Goal: Transaction & Acquisition: Purchase product/service

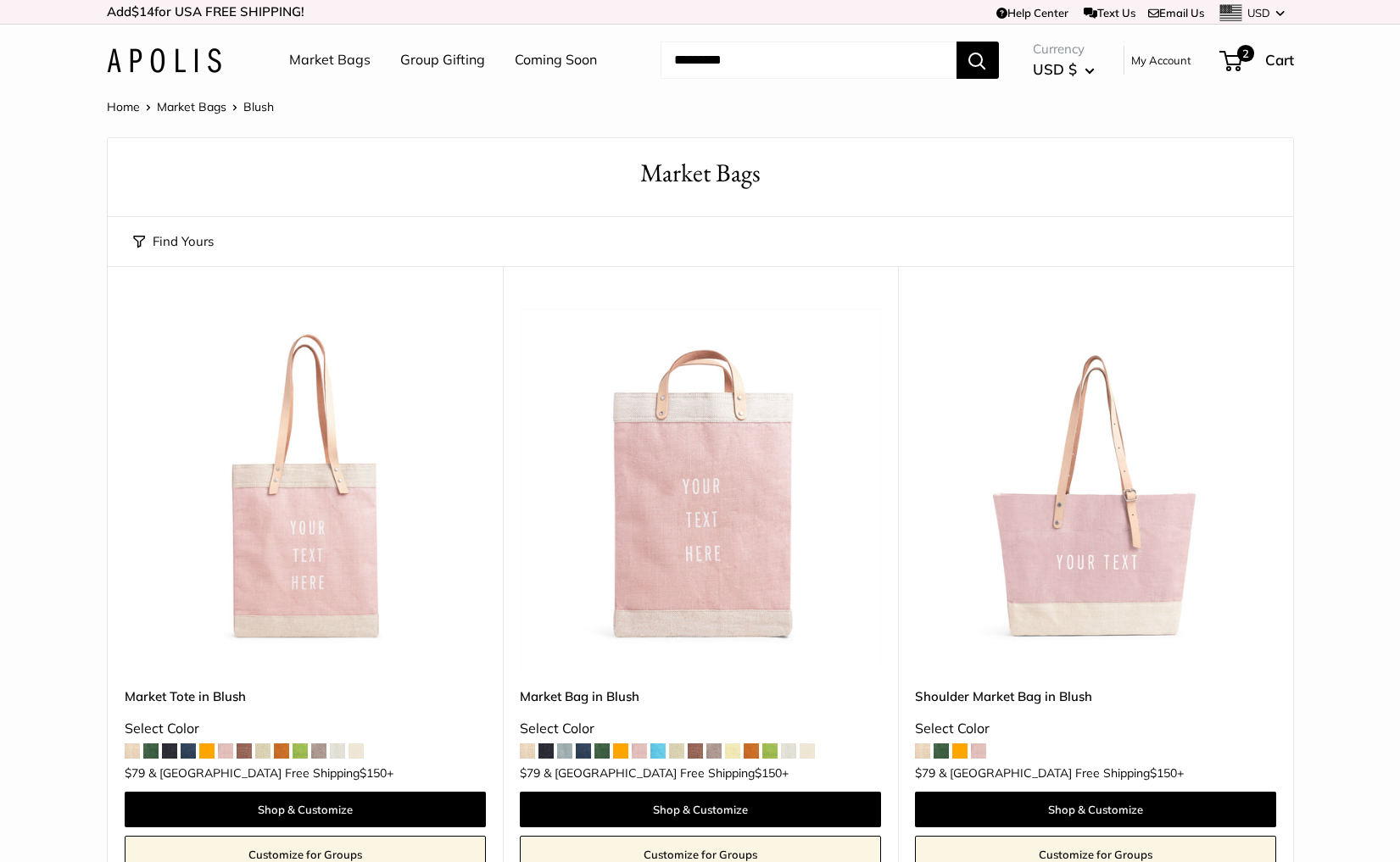
click at [189, 66] on img at bounding box center [164, 61] width 115 height 24
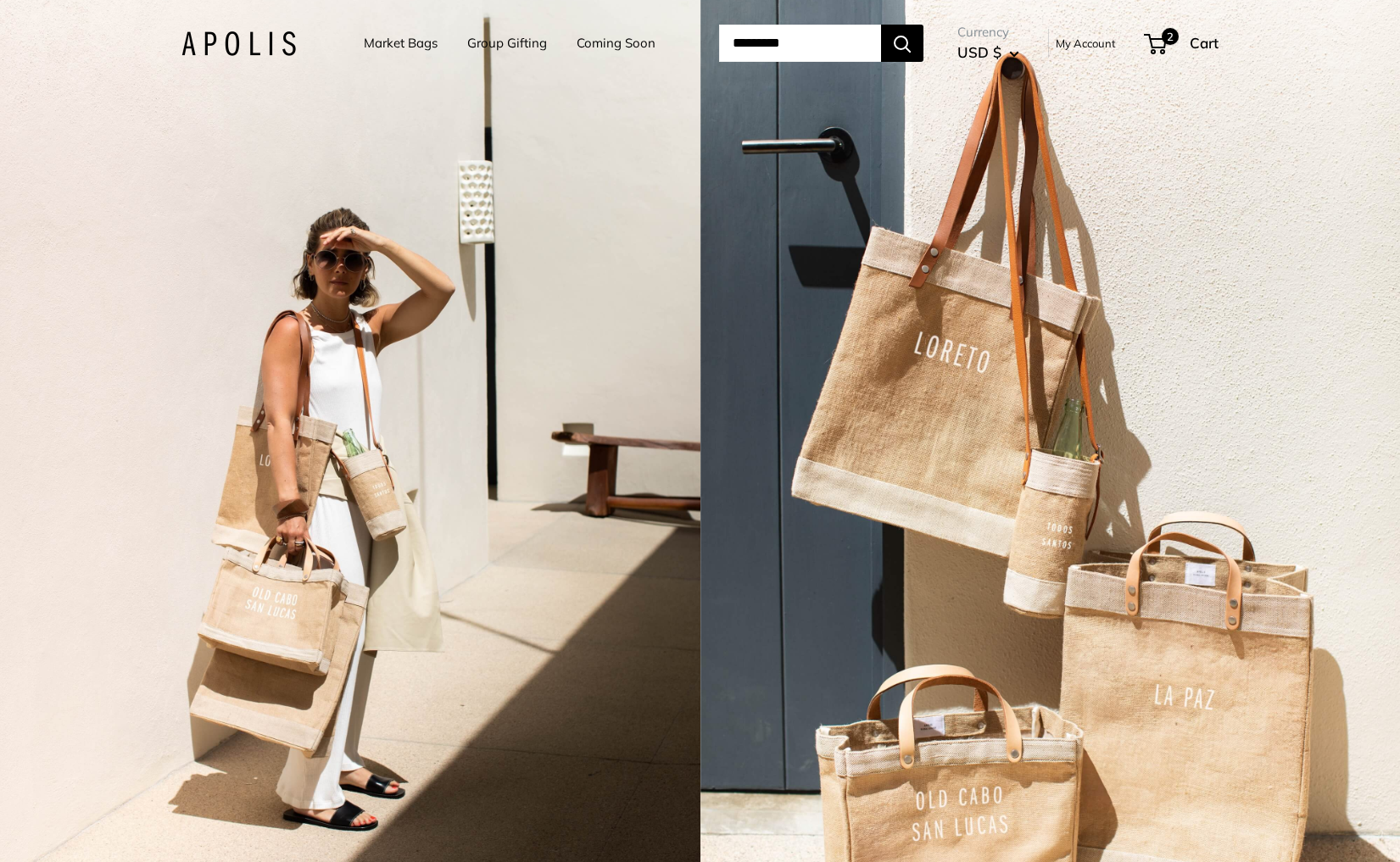
click at [410, 369] on div "2 / 3" at bounding box center [350, 431] width 700 height 862
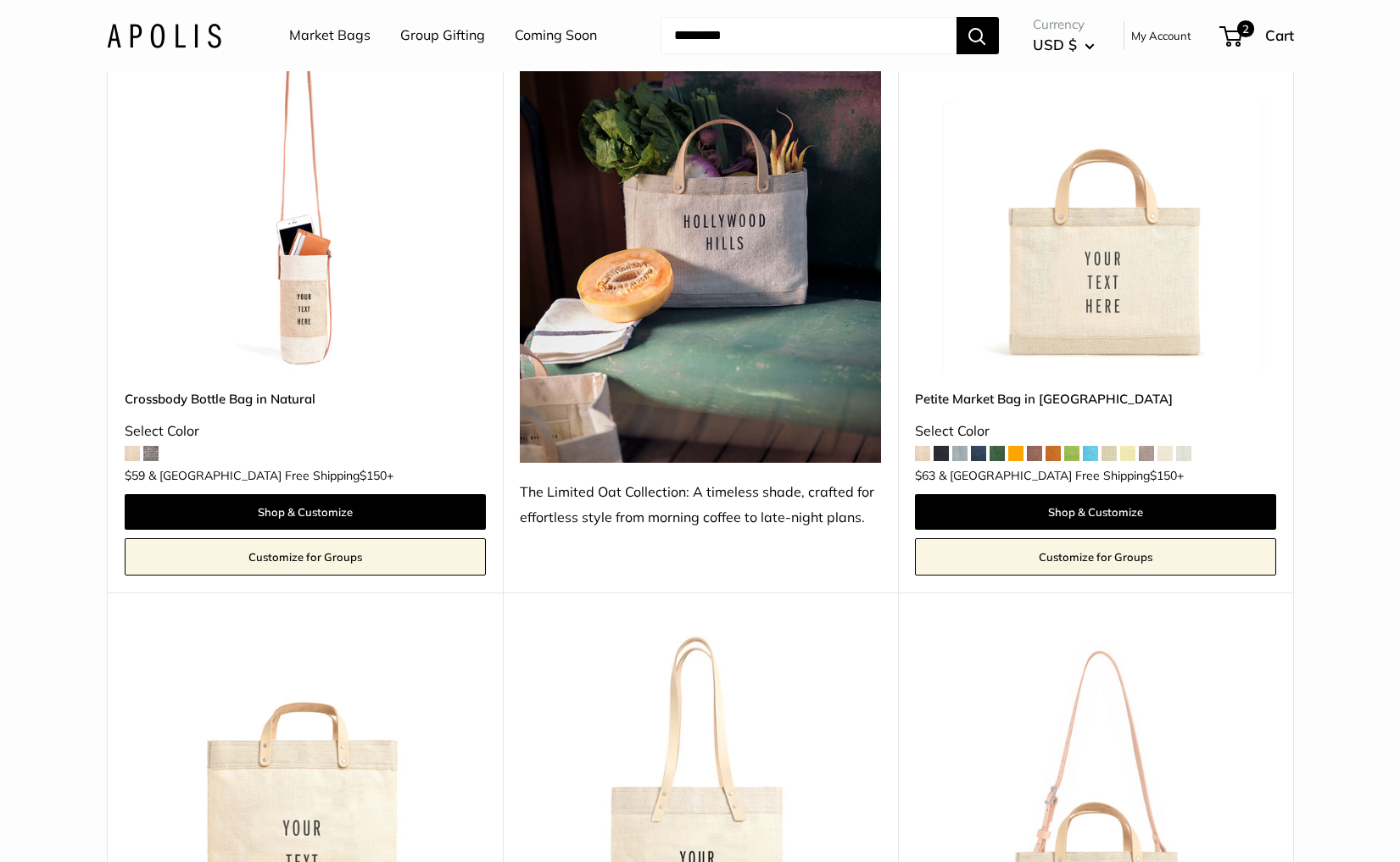
scroll to position [4528, 0]
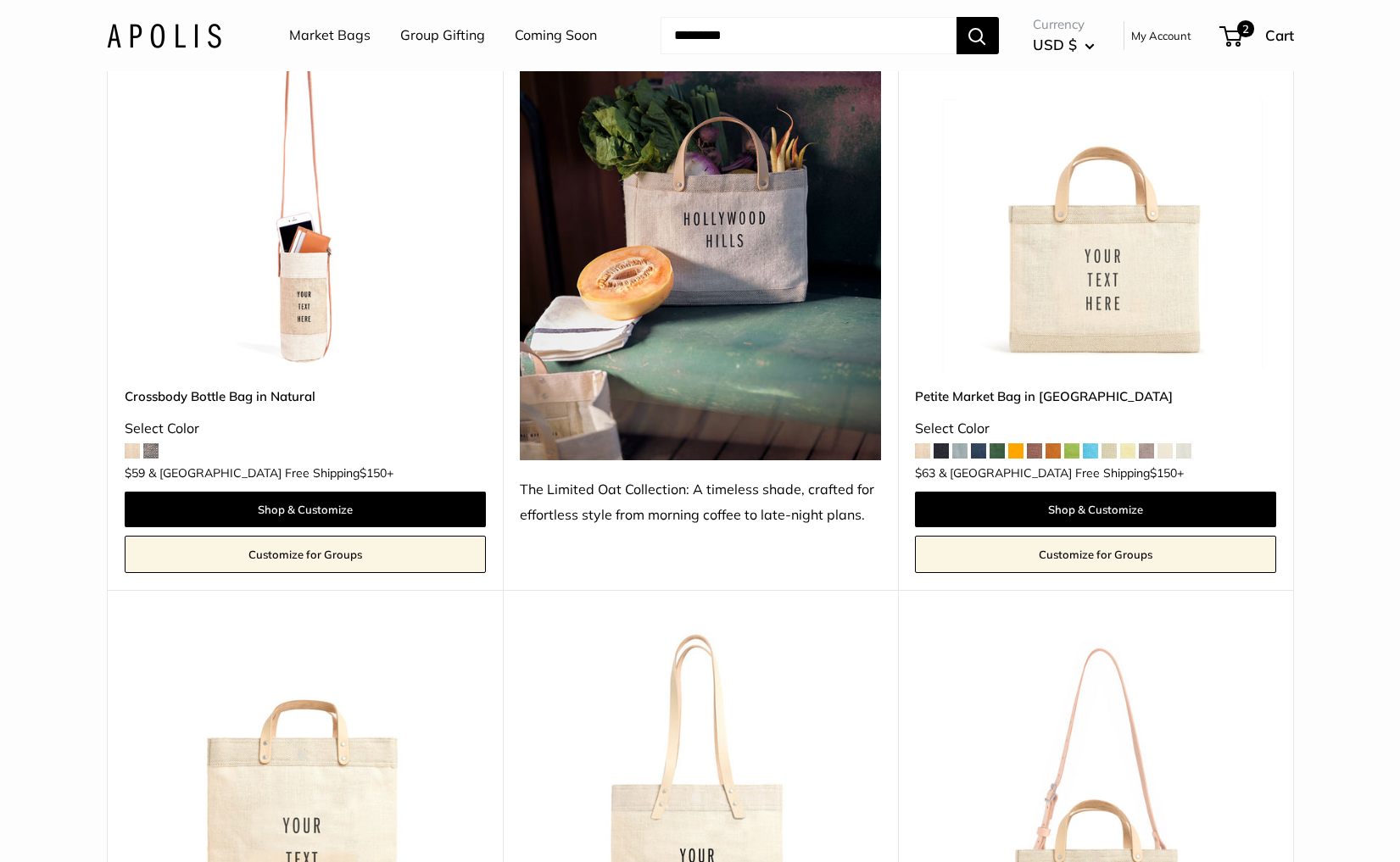
click at [0, 0] on img at bounding box center [0, 0] width 0 height 0
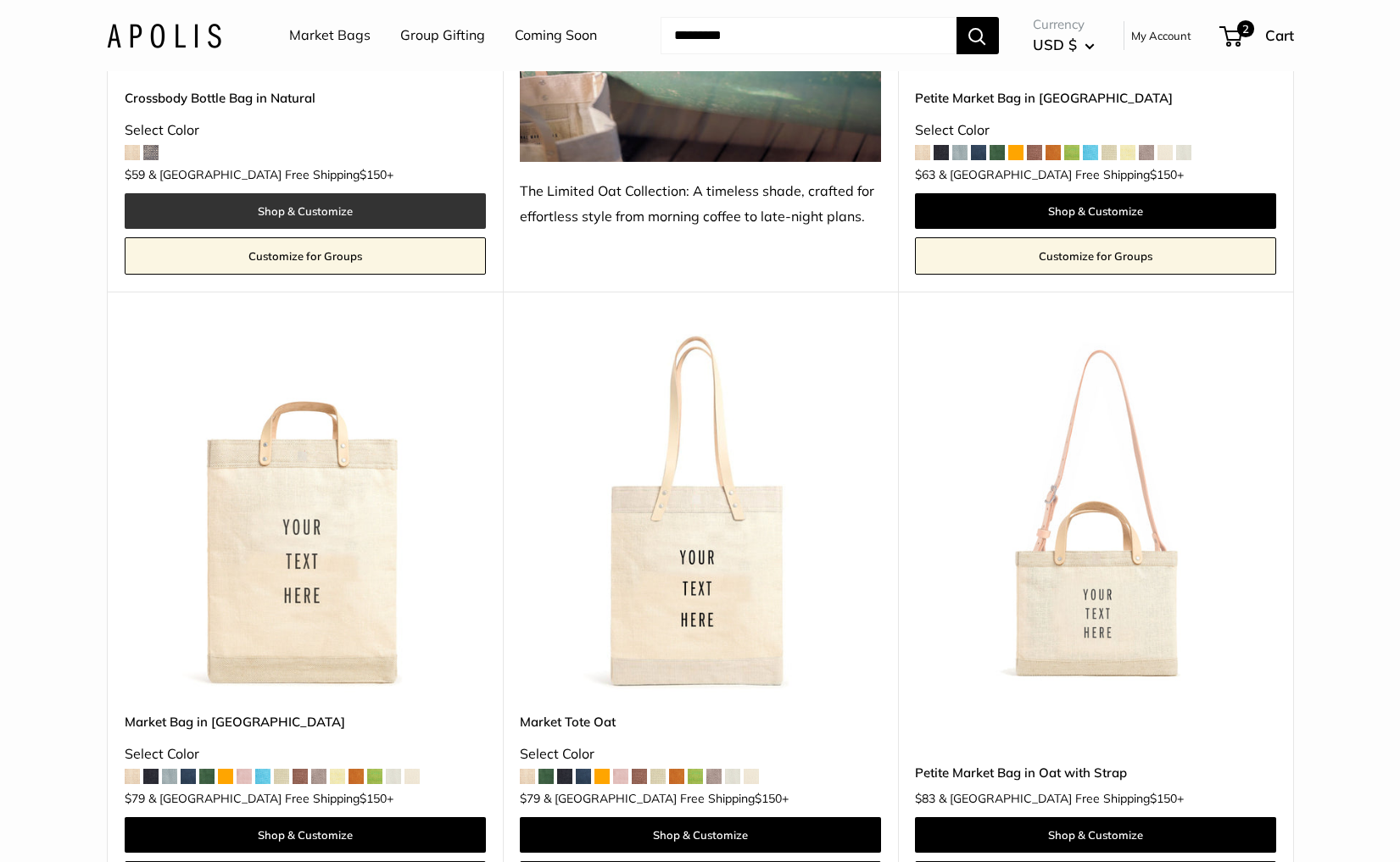
scroll to position [4827, 0]
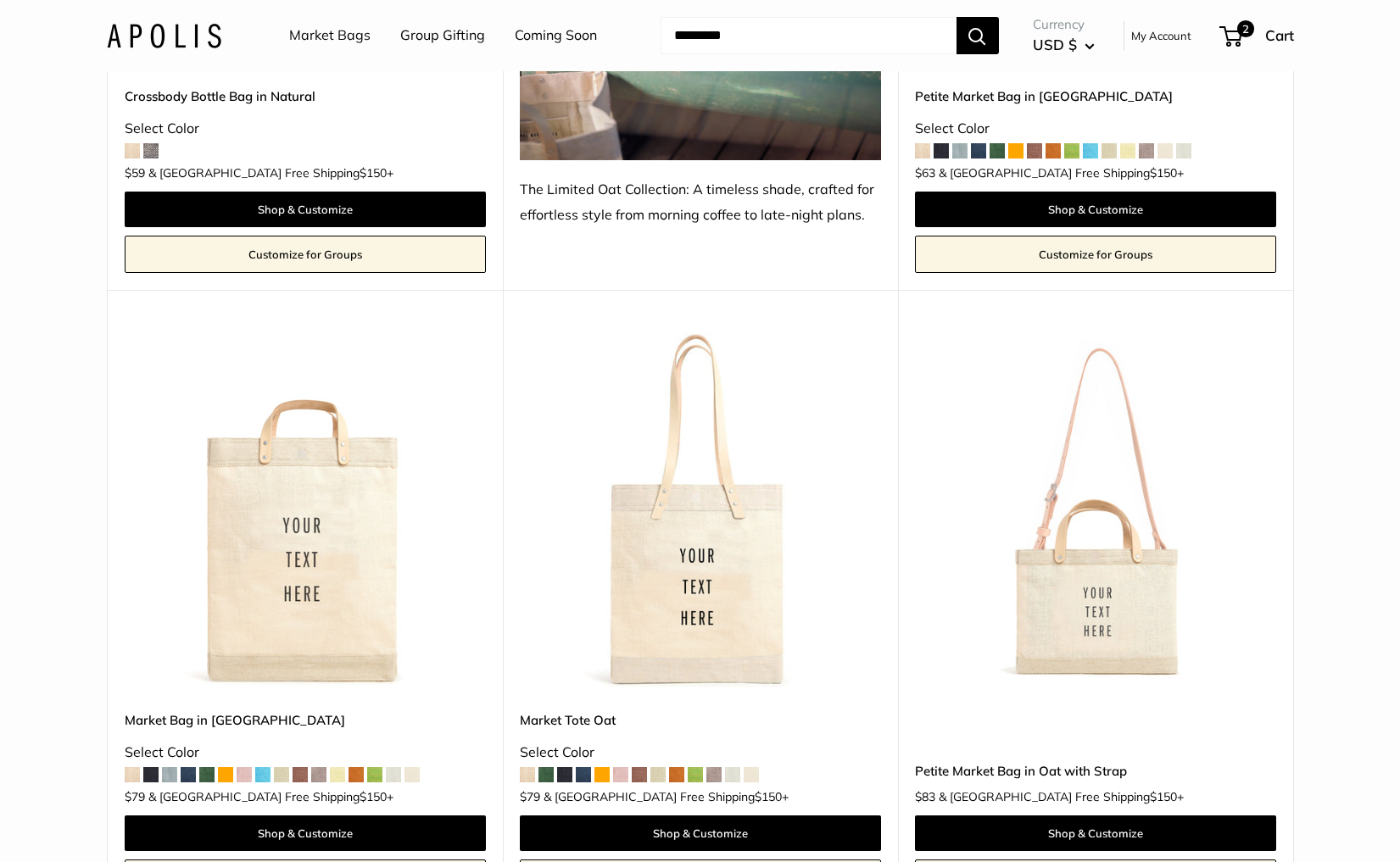
click at [0, 0] on img at bounding box center [0, 0] width 0 height 0
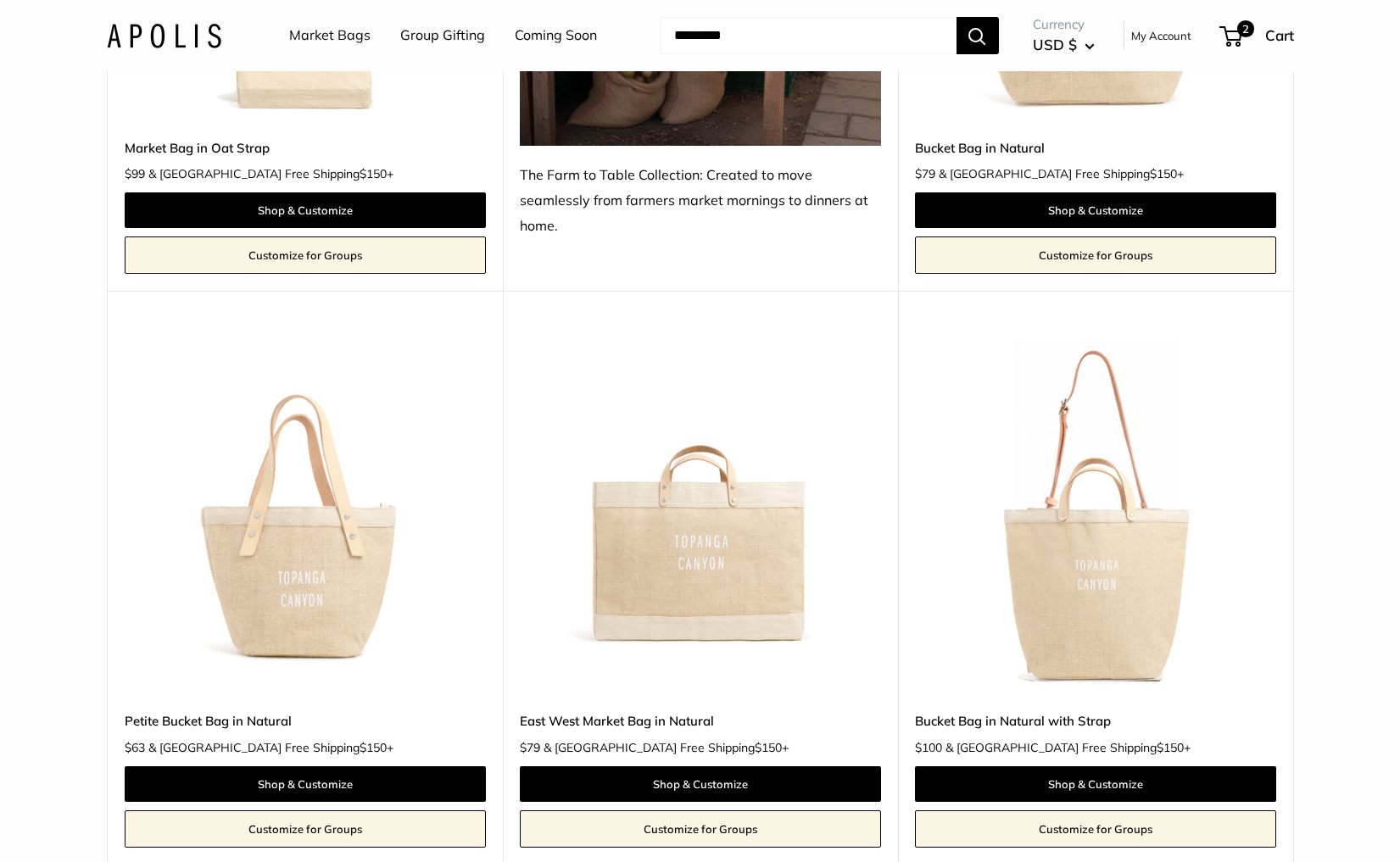
scroll to position [6027, 0]
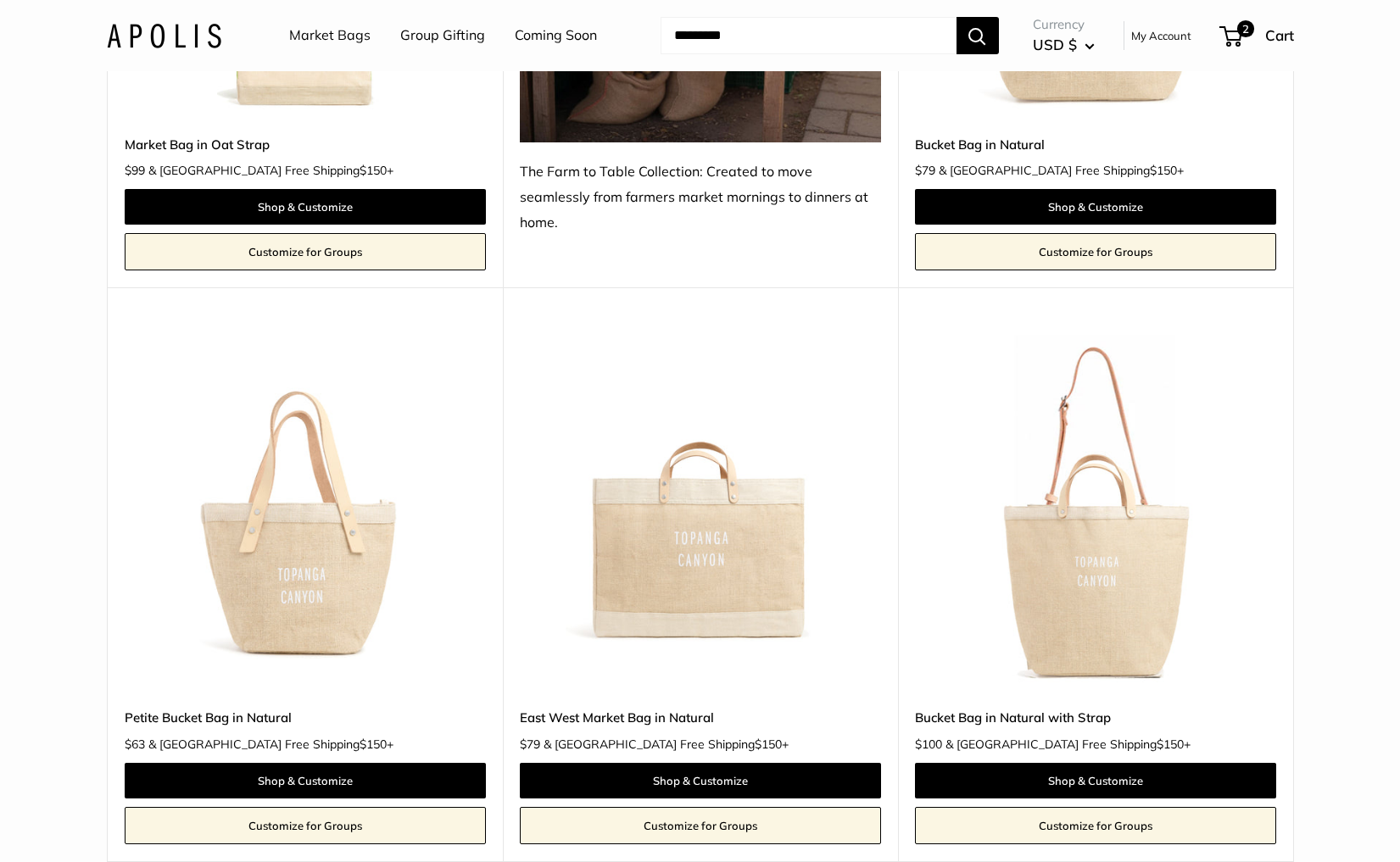
click at [0, 0] on img at bounding box center [0, 0] width 0 height 0
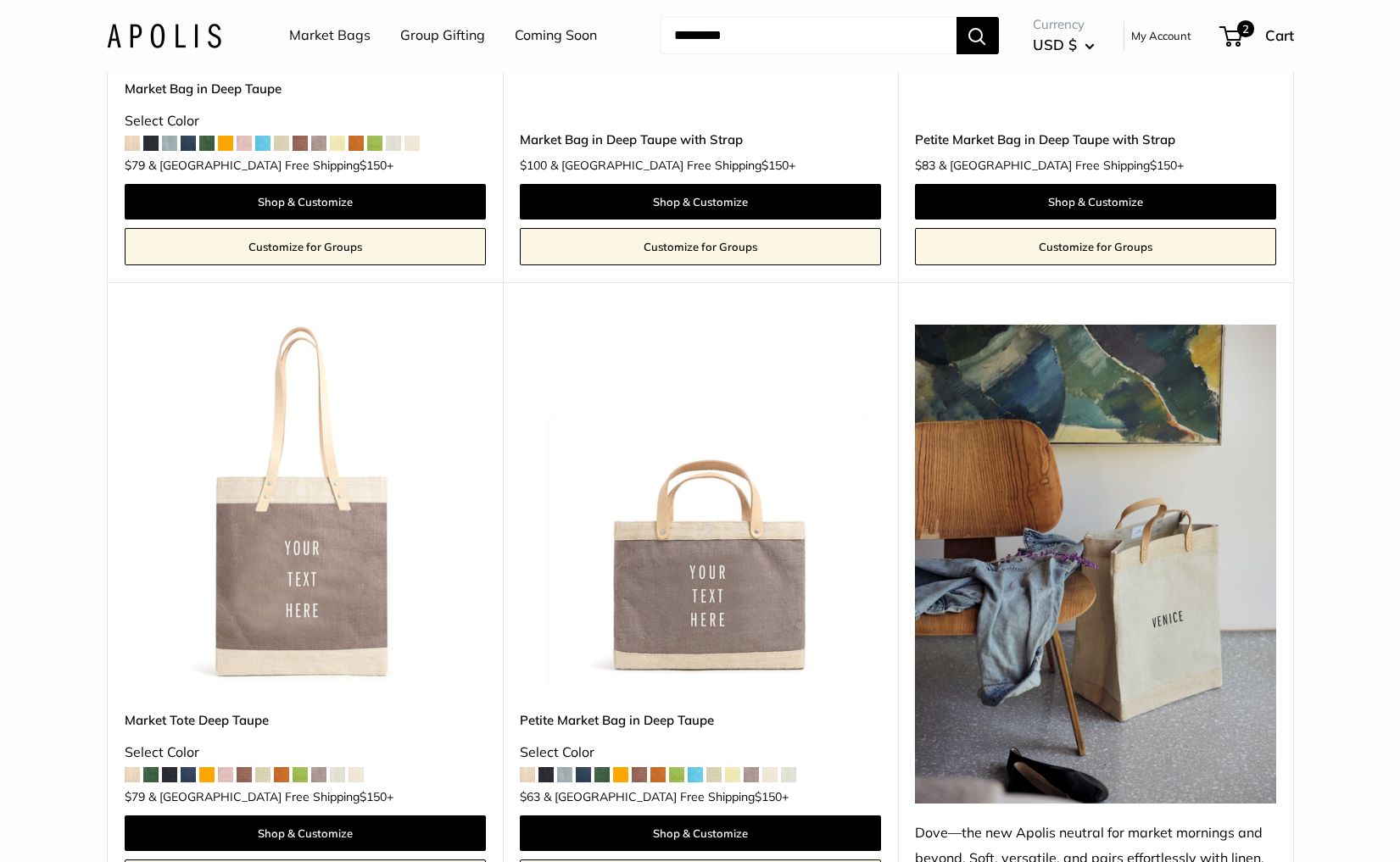
scroll to position [7803, 0]
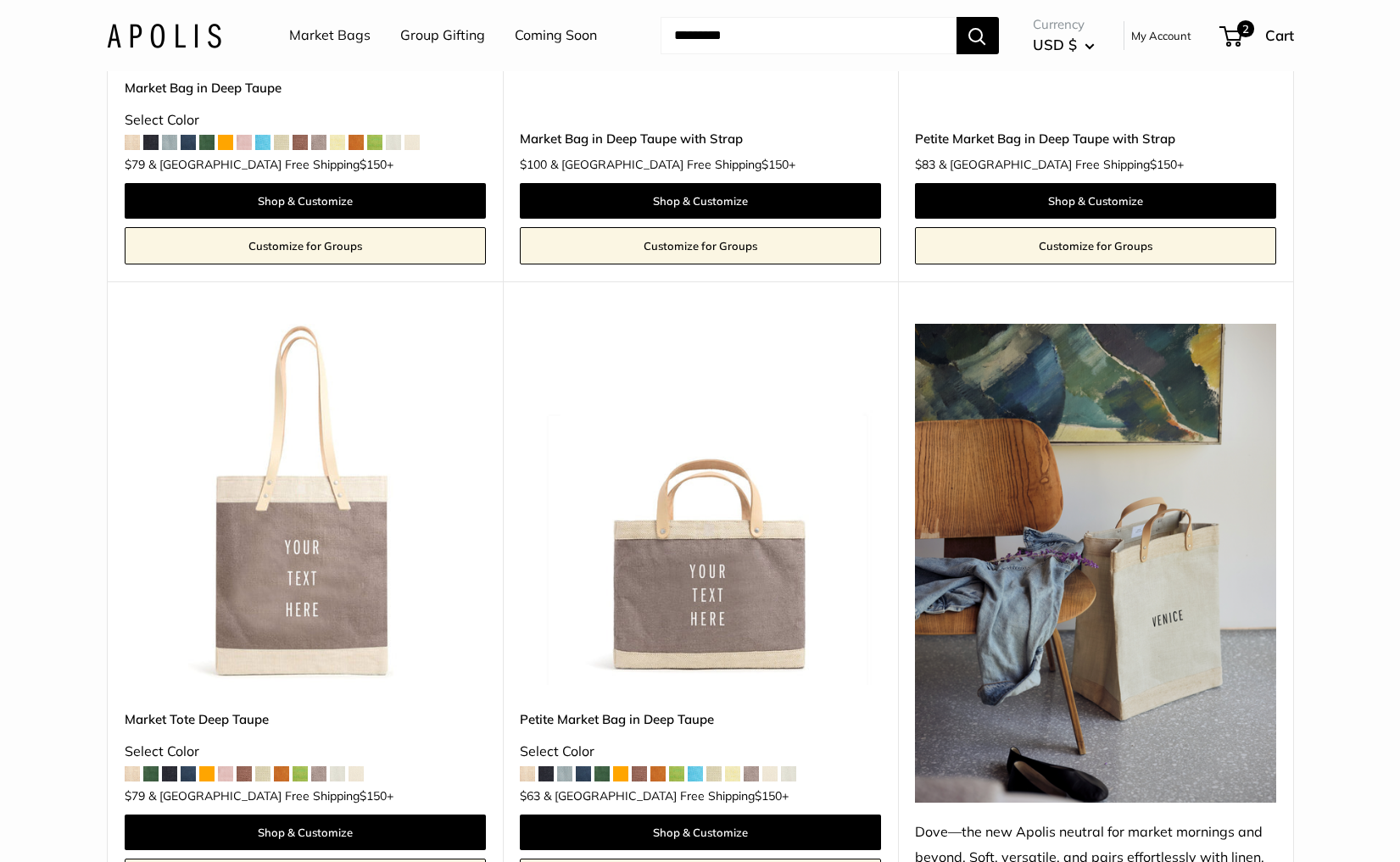
click at [0, 0] on img at bounding box center [0, 0] width 0 height 0
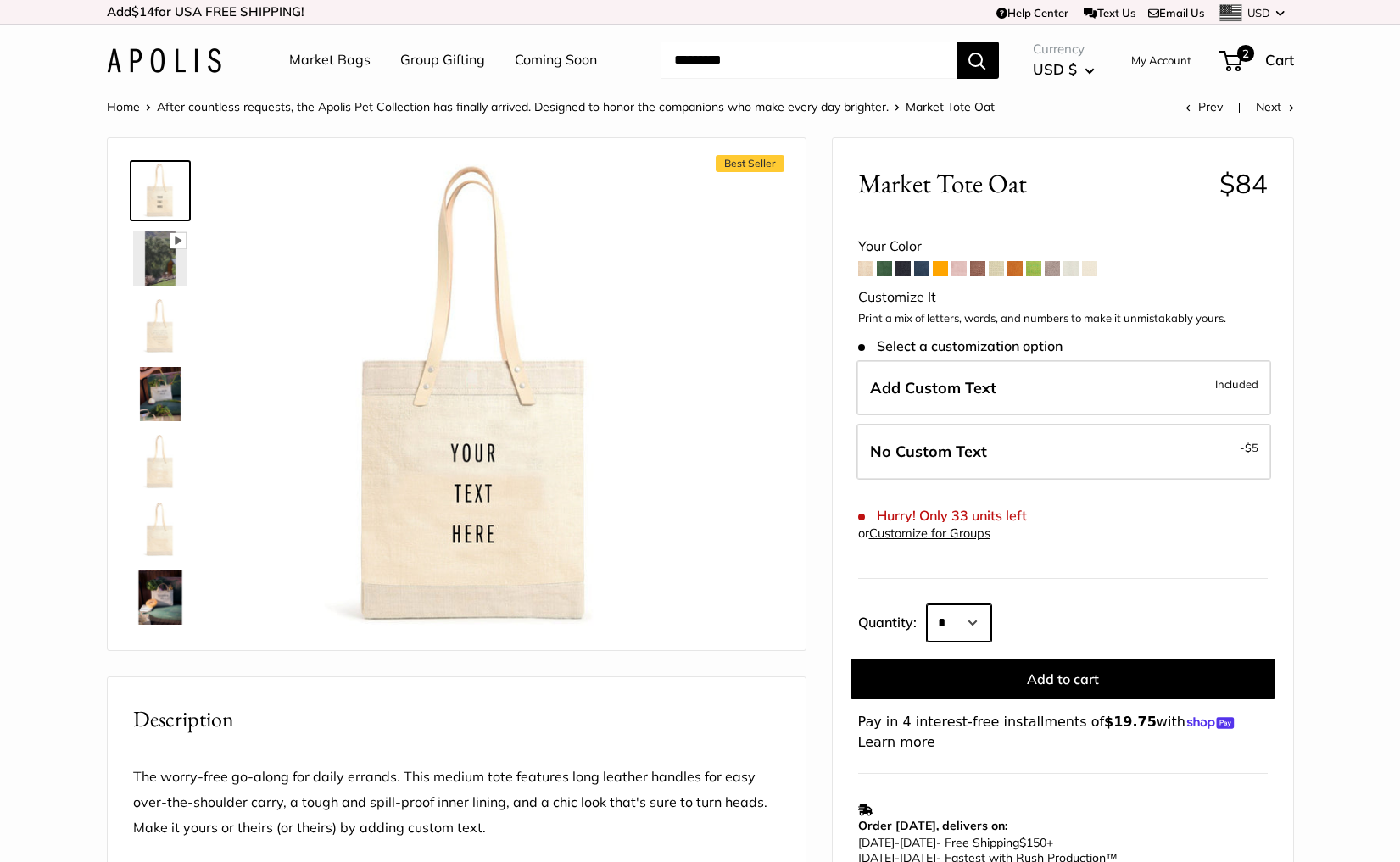
click at [954, 624] on select "* * * * * * * * * *** *** *** *** *** *** *** *** *** *** *** *** *** *** *** *…" at bounding box center [959, 622] width 64 height 37
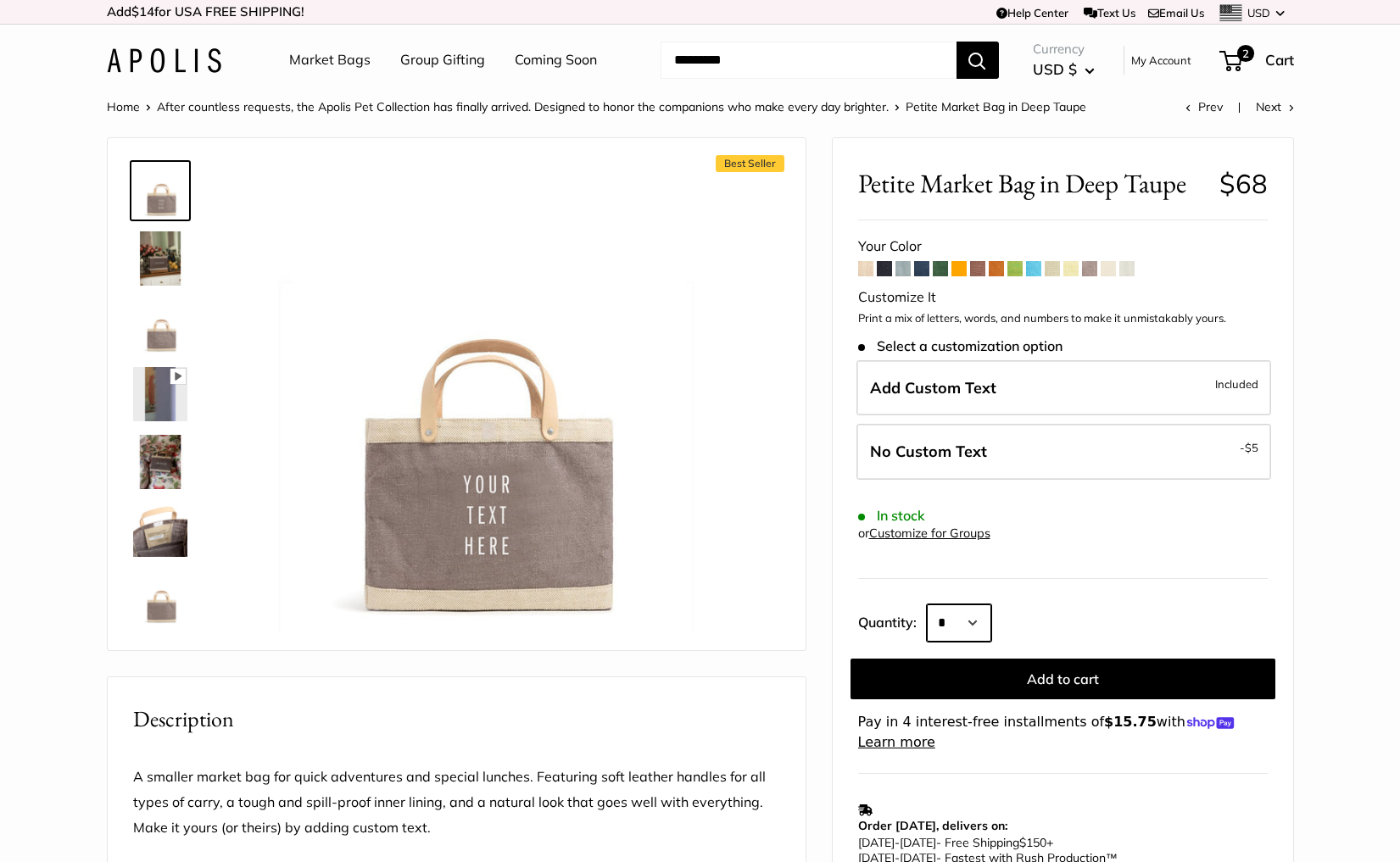
click at [946, 615] on select "* * * * * * * * * *** *** *** *** *** *** *** *** *** *** *** *** *** *** *** *…" at bounding box center [959, 622] width 64 height 37
select select "***"
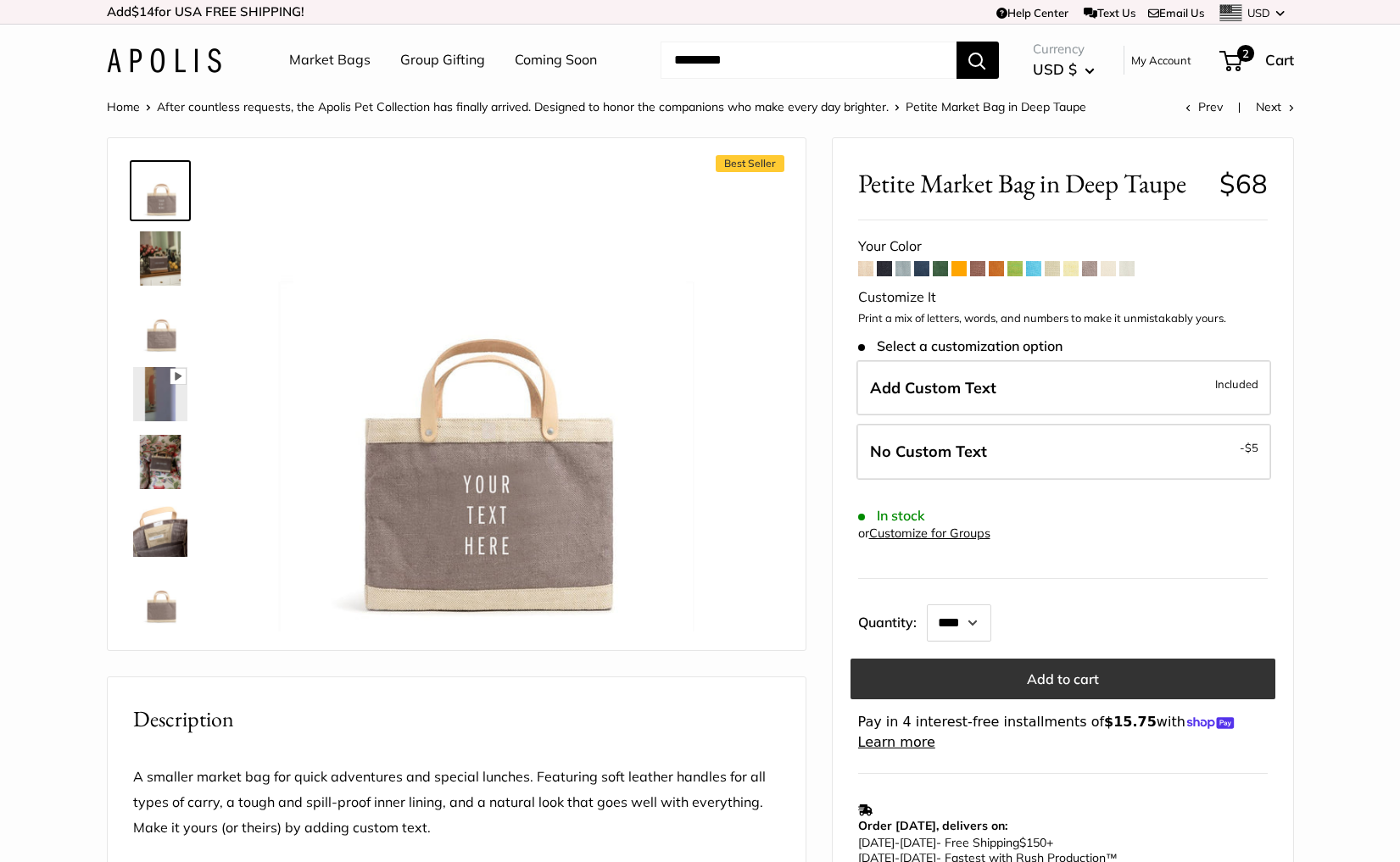
click at [1052, 686] on button "Add to cart" at bounding box center [1062, 678] width 425 height 41
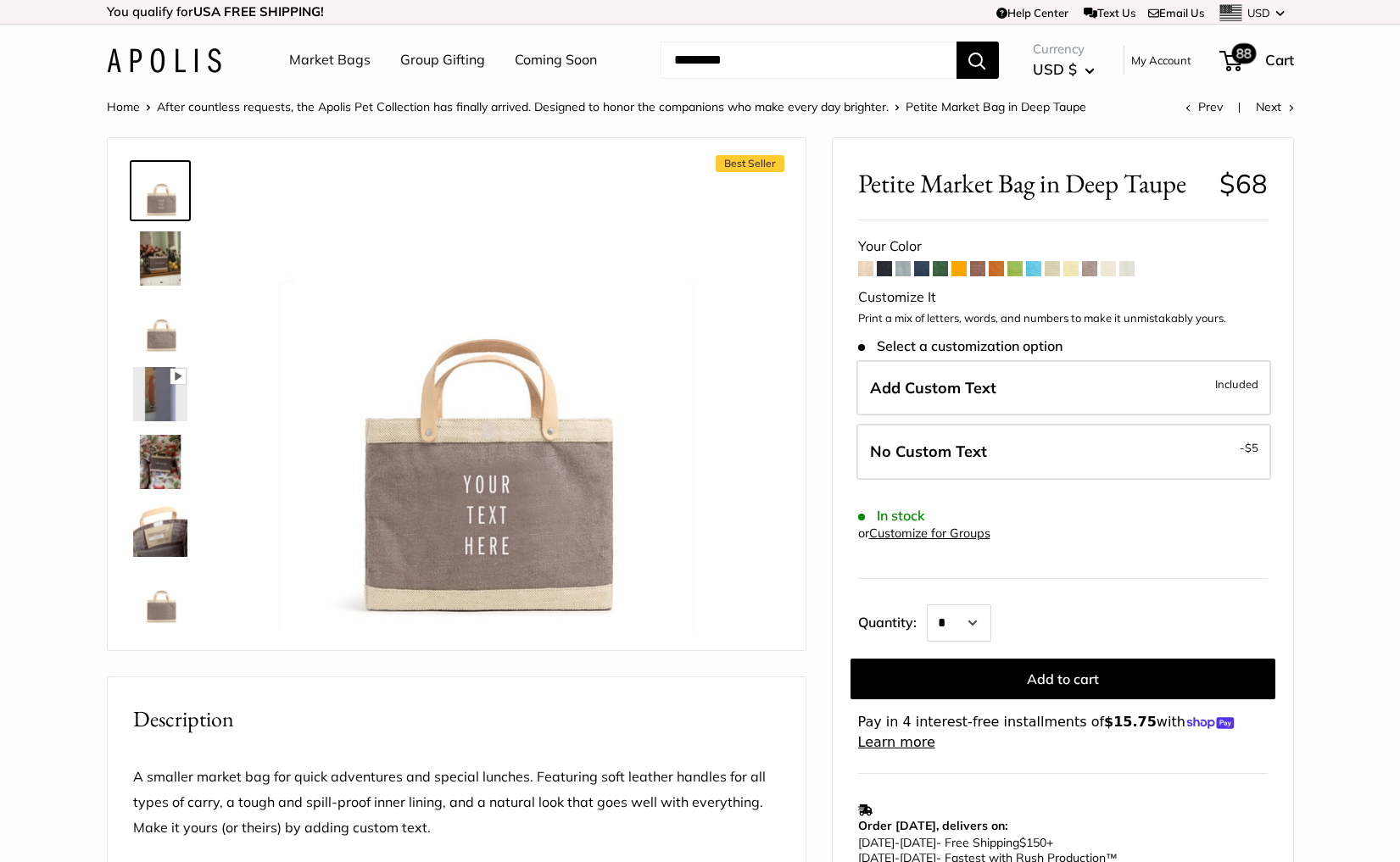
click at [1237, 54] on span "88" at bounding box center [1243, 53] width 24 height 20
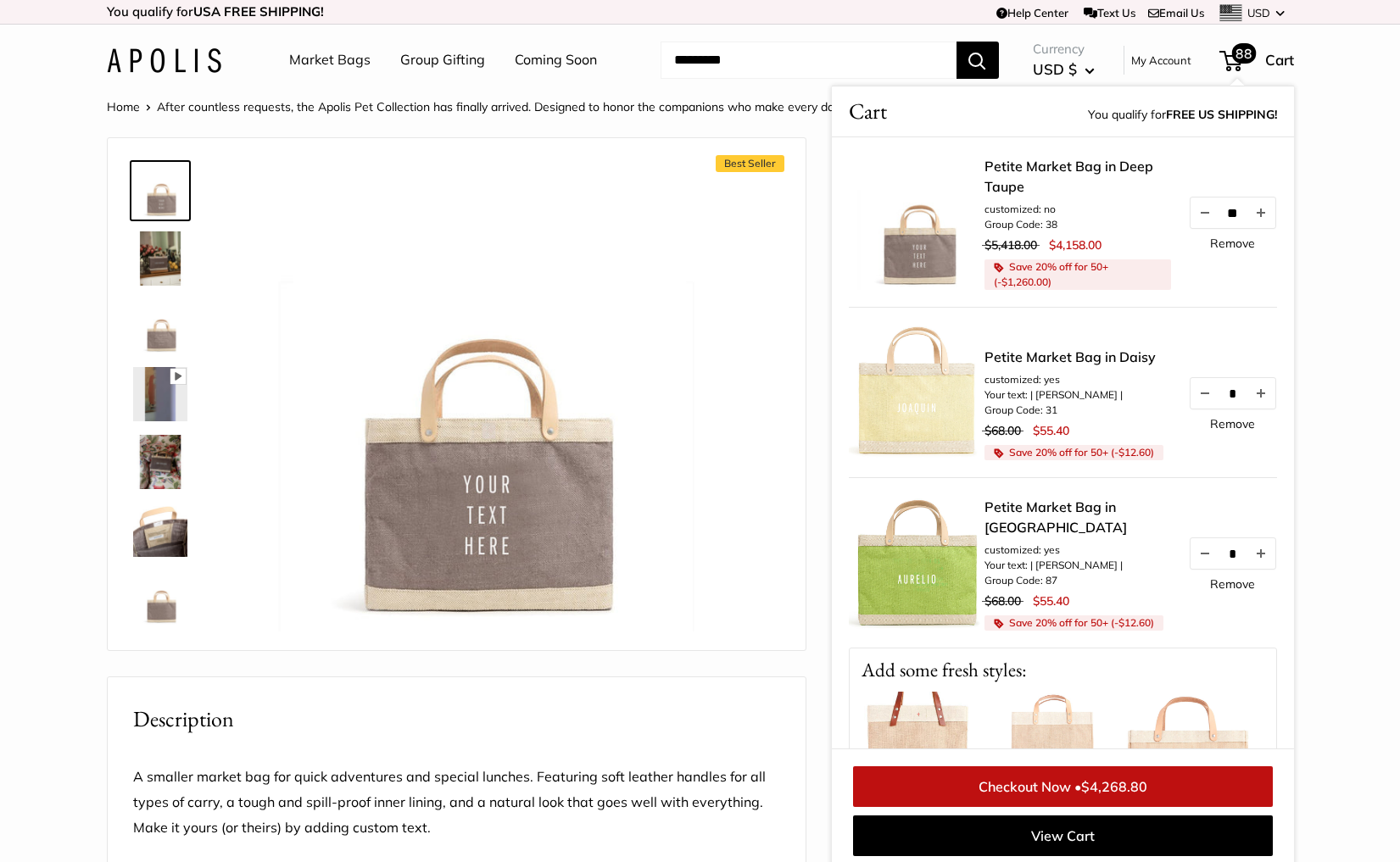
click at [1221, 240] on link "Remove" at bounding box center [1232, 243] width 45 height 12
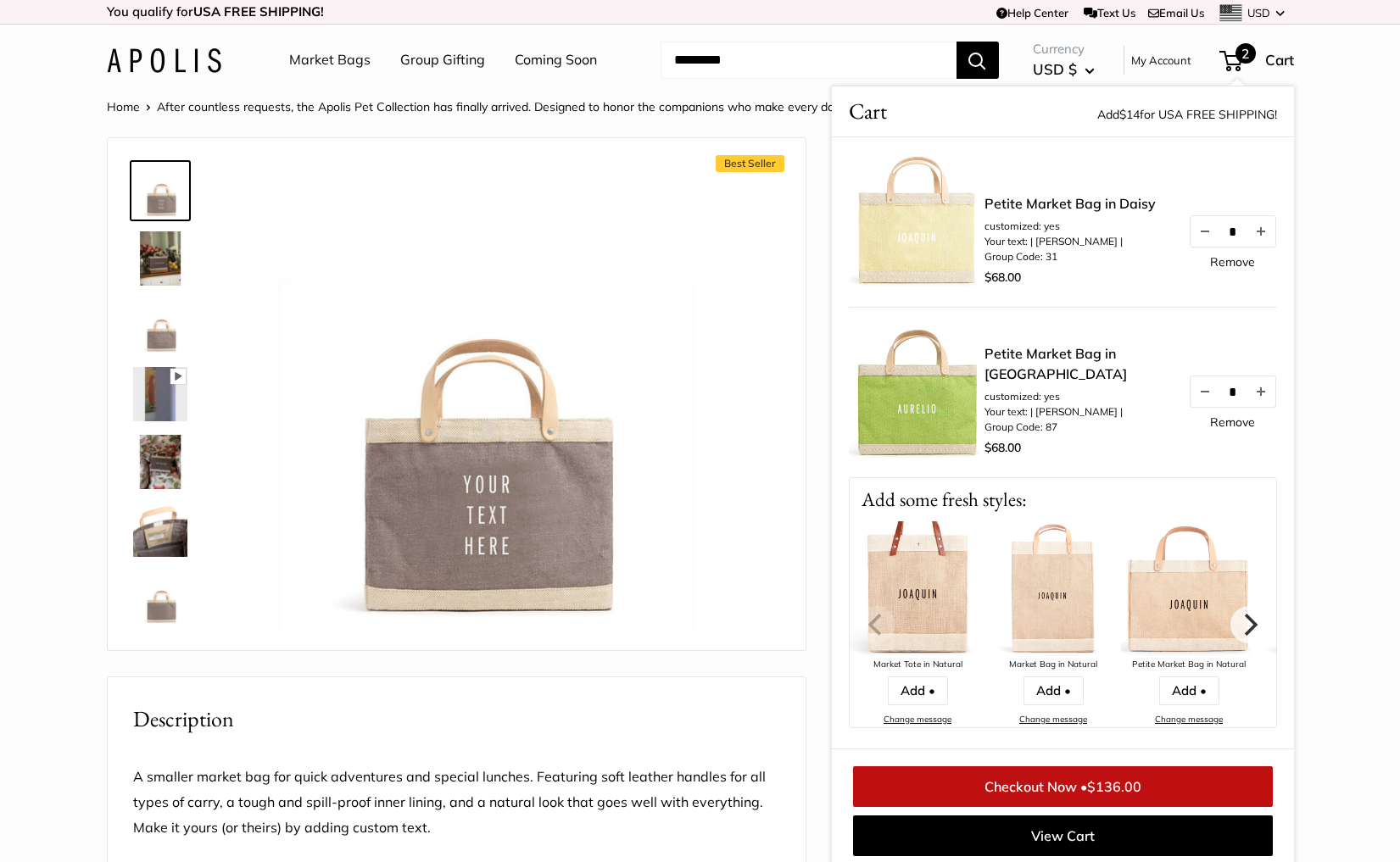
click at [1313, 313] on div "Home After countless requests, the Apolis Pet Collection has finally arrived. D…" at bounding box center [700, 795] width 1255 height 1400
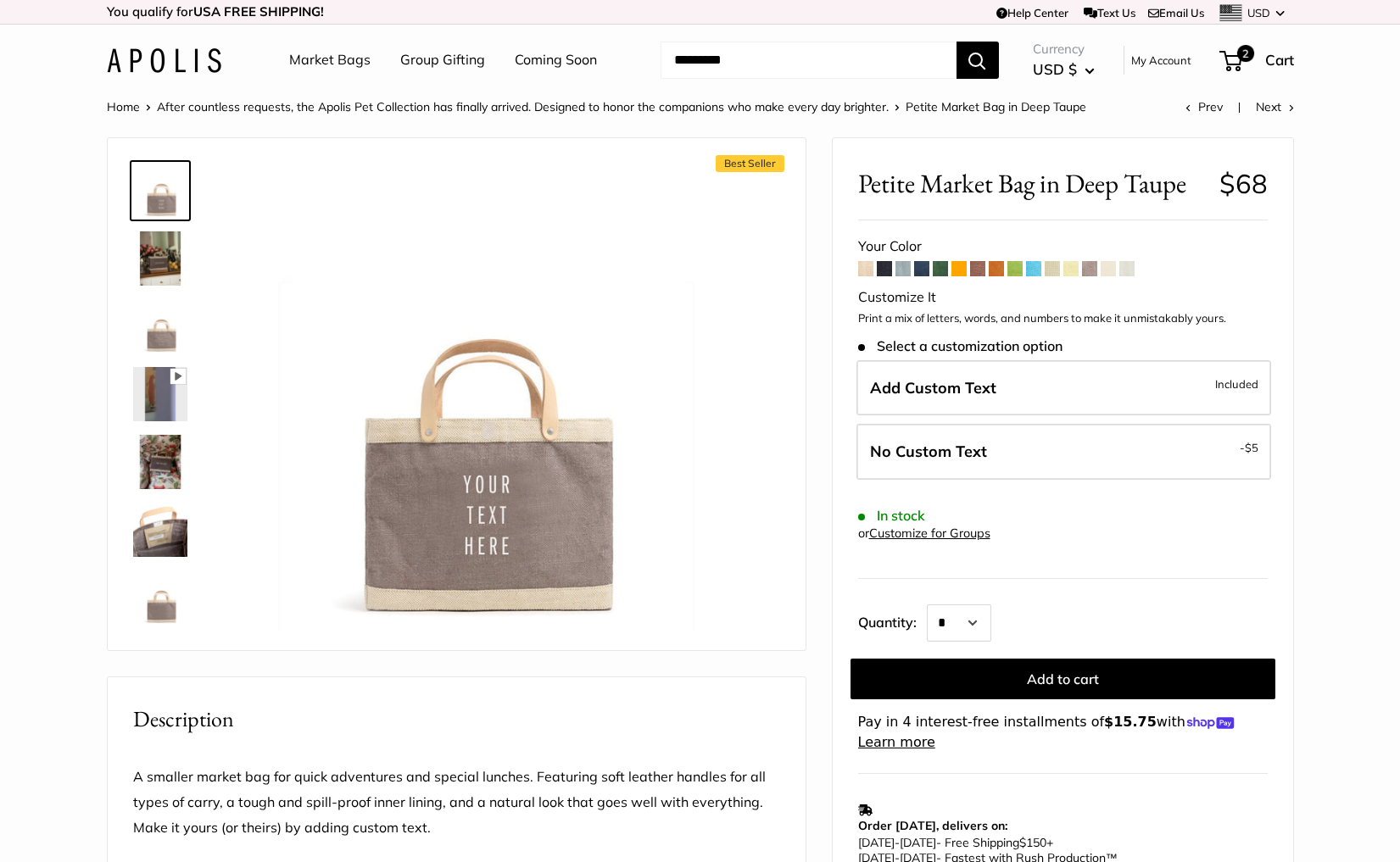
click at [164, 68] on img at bounding box center [164, 61] width 115 height 24
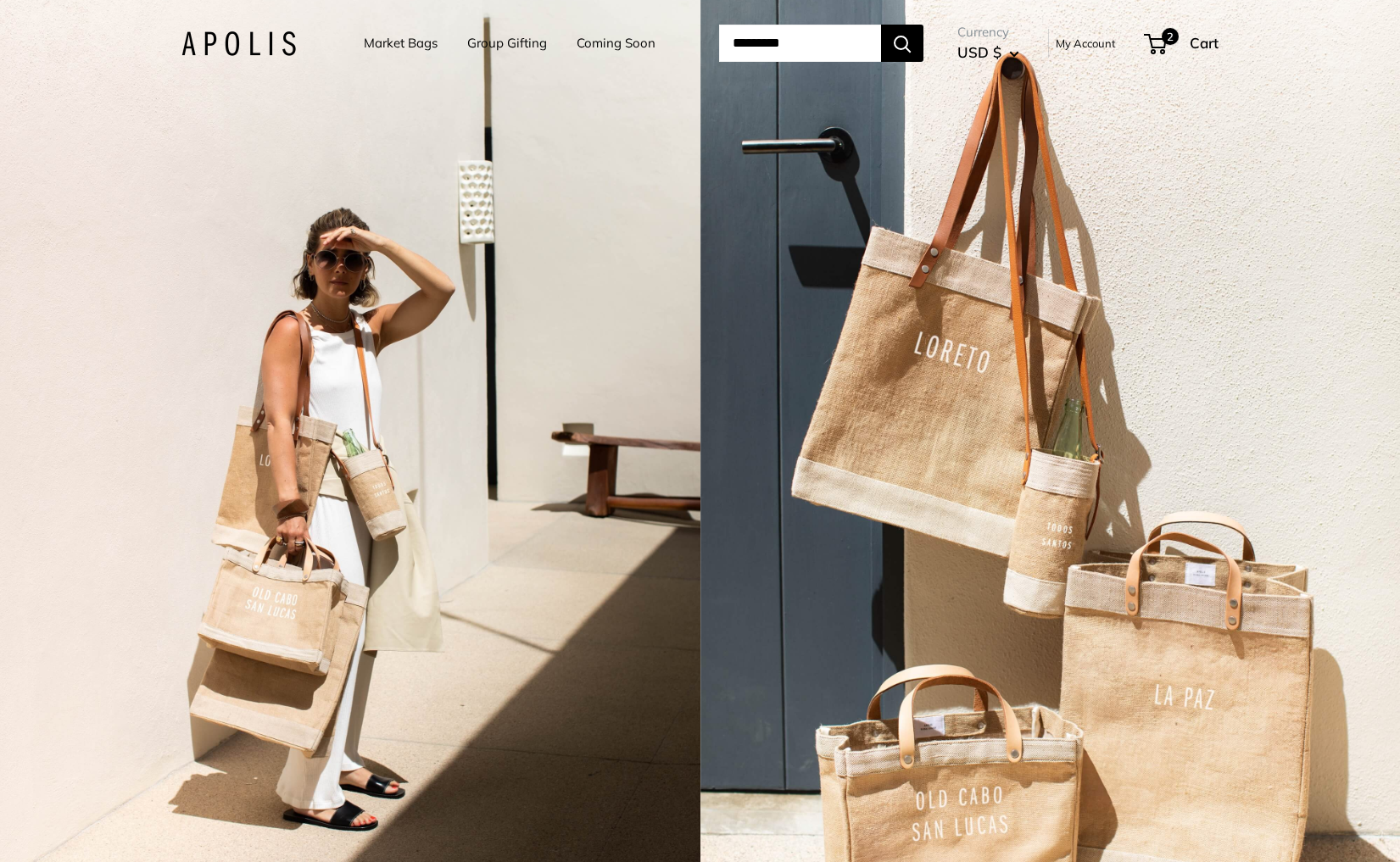
click at [374, 336] on div "2 / 3" at bounding box center [350, 431] width 700 height 862
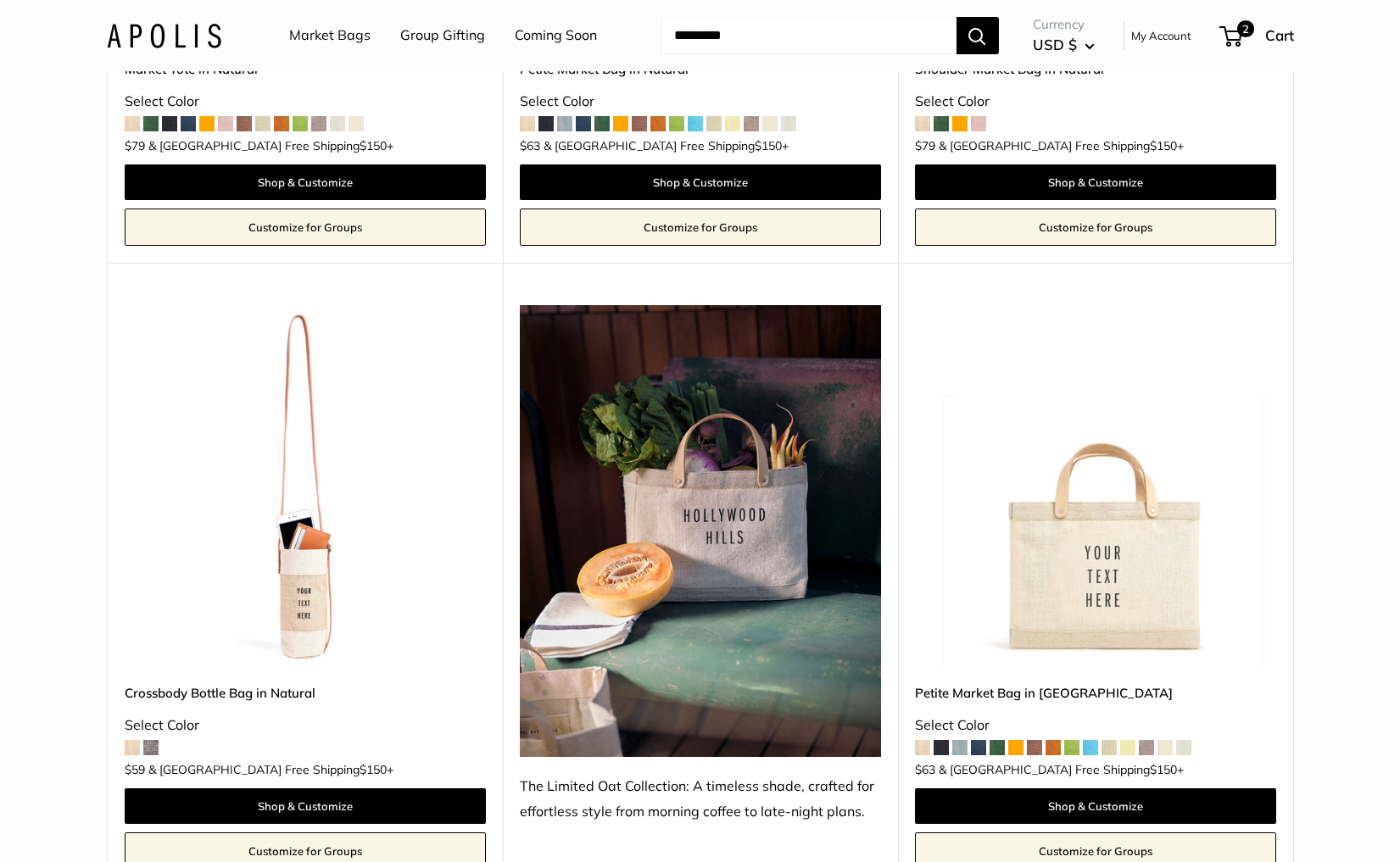
scroll to position [4232, 0]
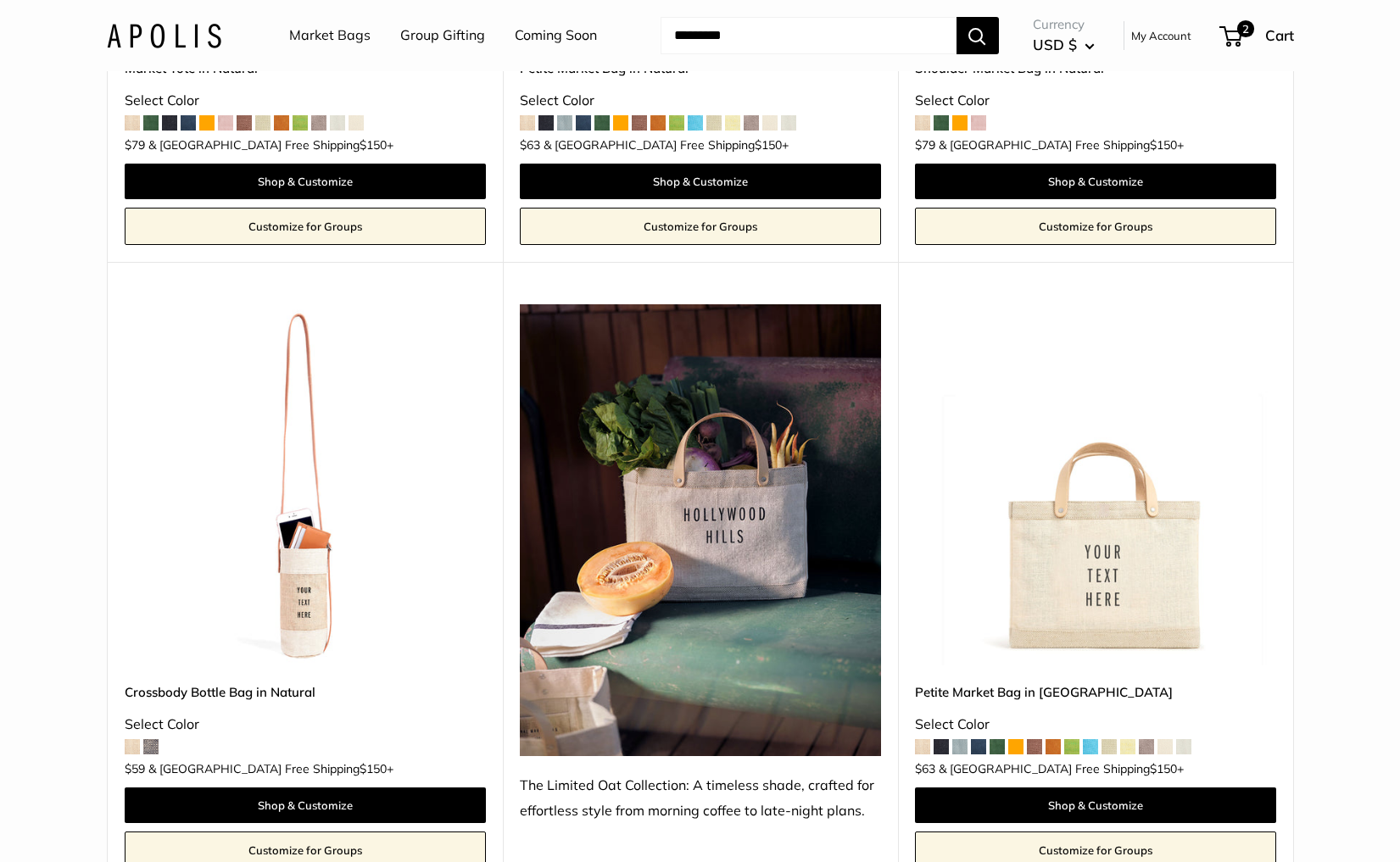
click at [0, 0] on img at bounding box center [0, 0] width 0 height 0
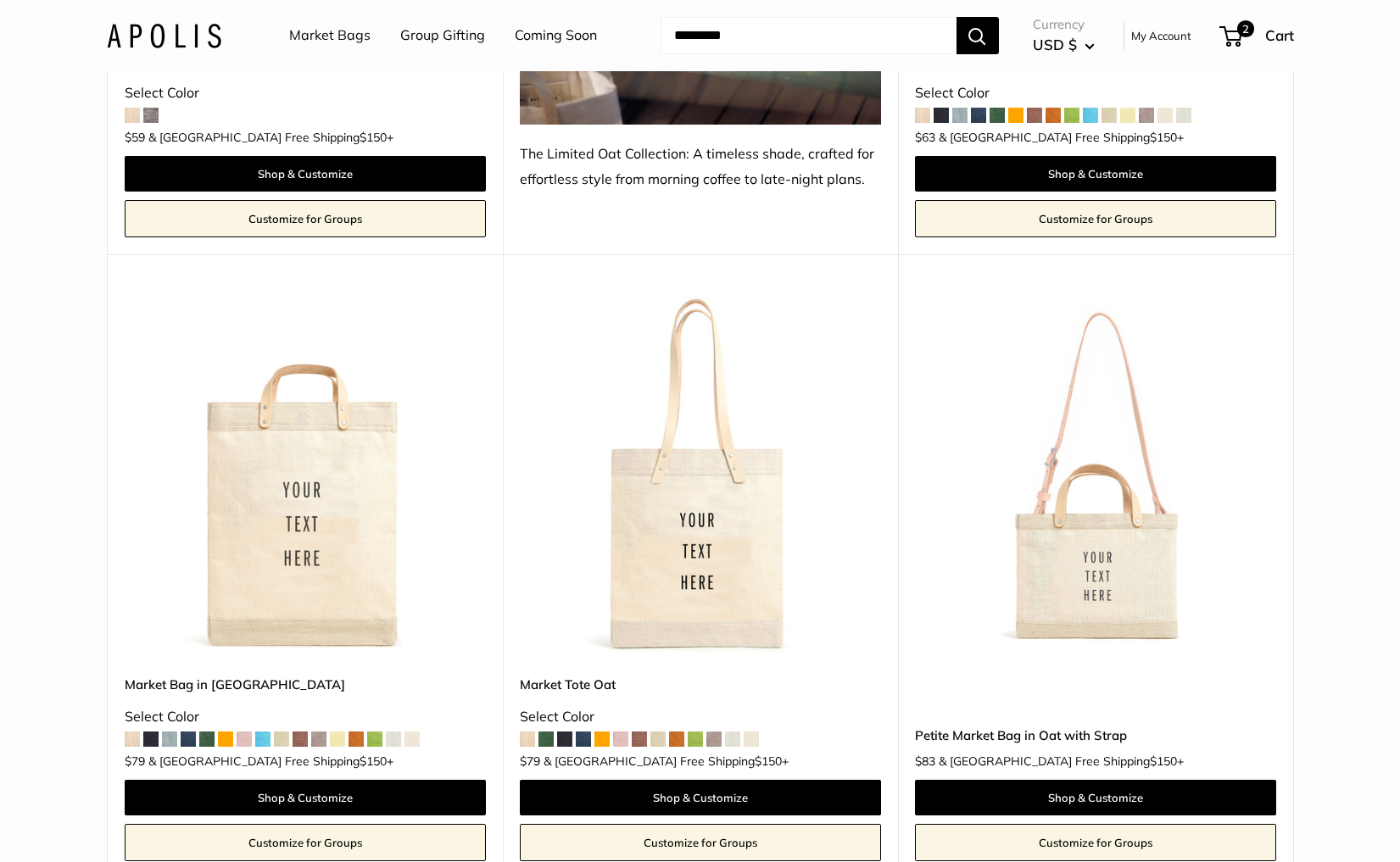
scroll to position [4908, 0]
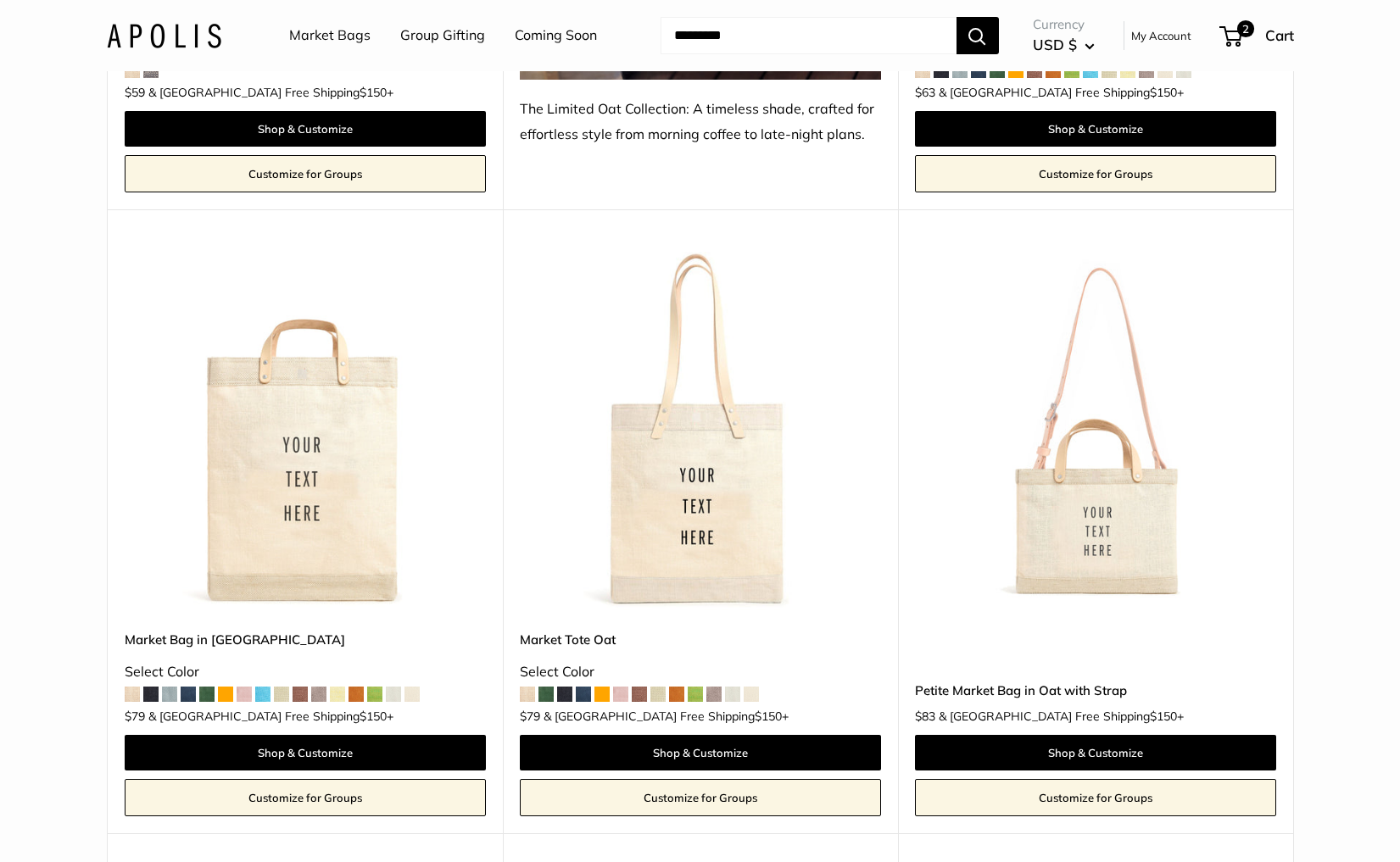
click at [0, 0] on img at bounding box center [0, 0] width 0 height 0
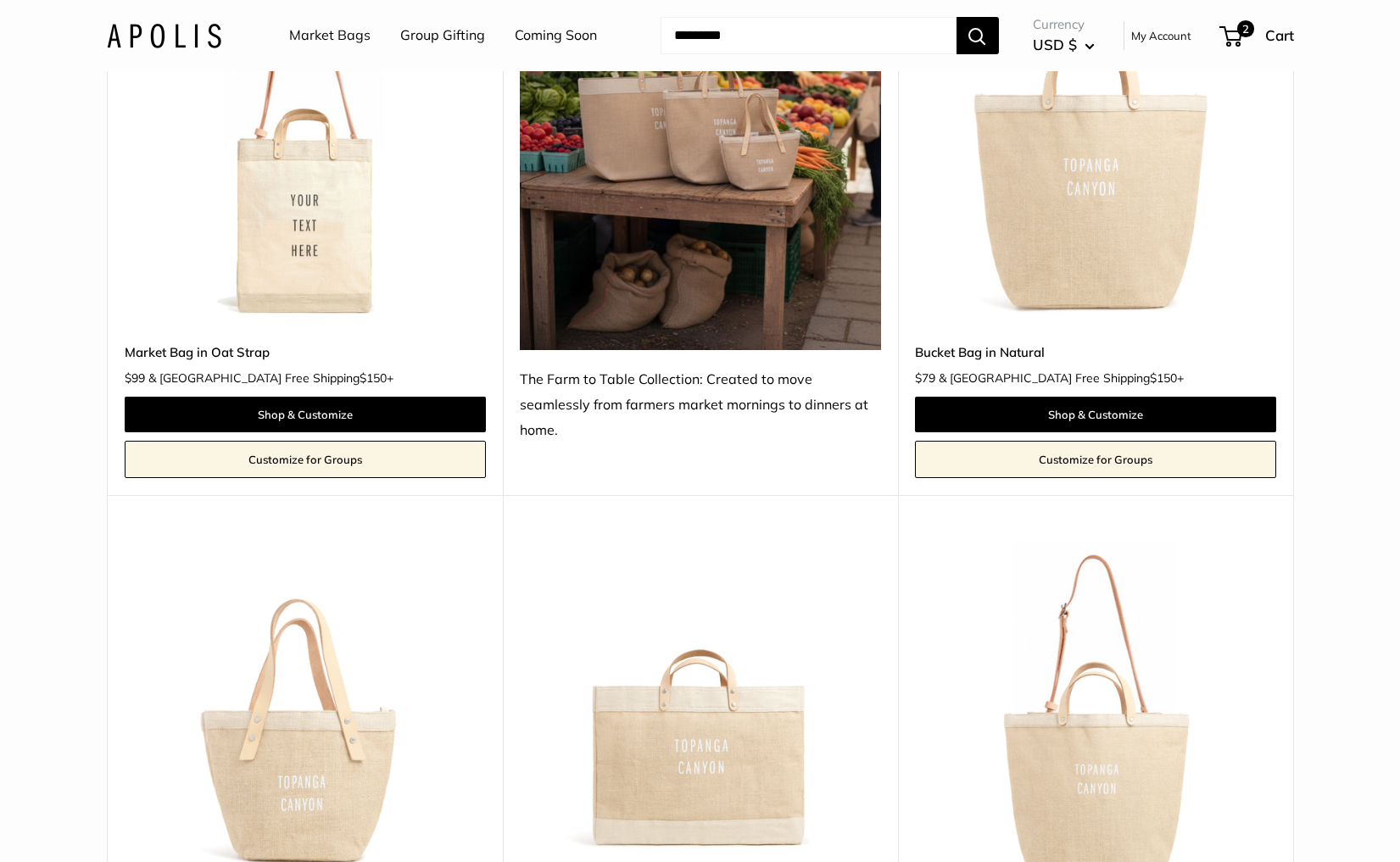
scroll to position [5848, 0]
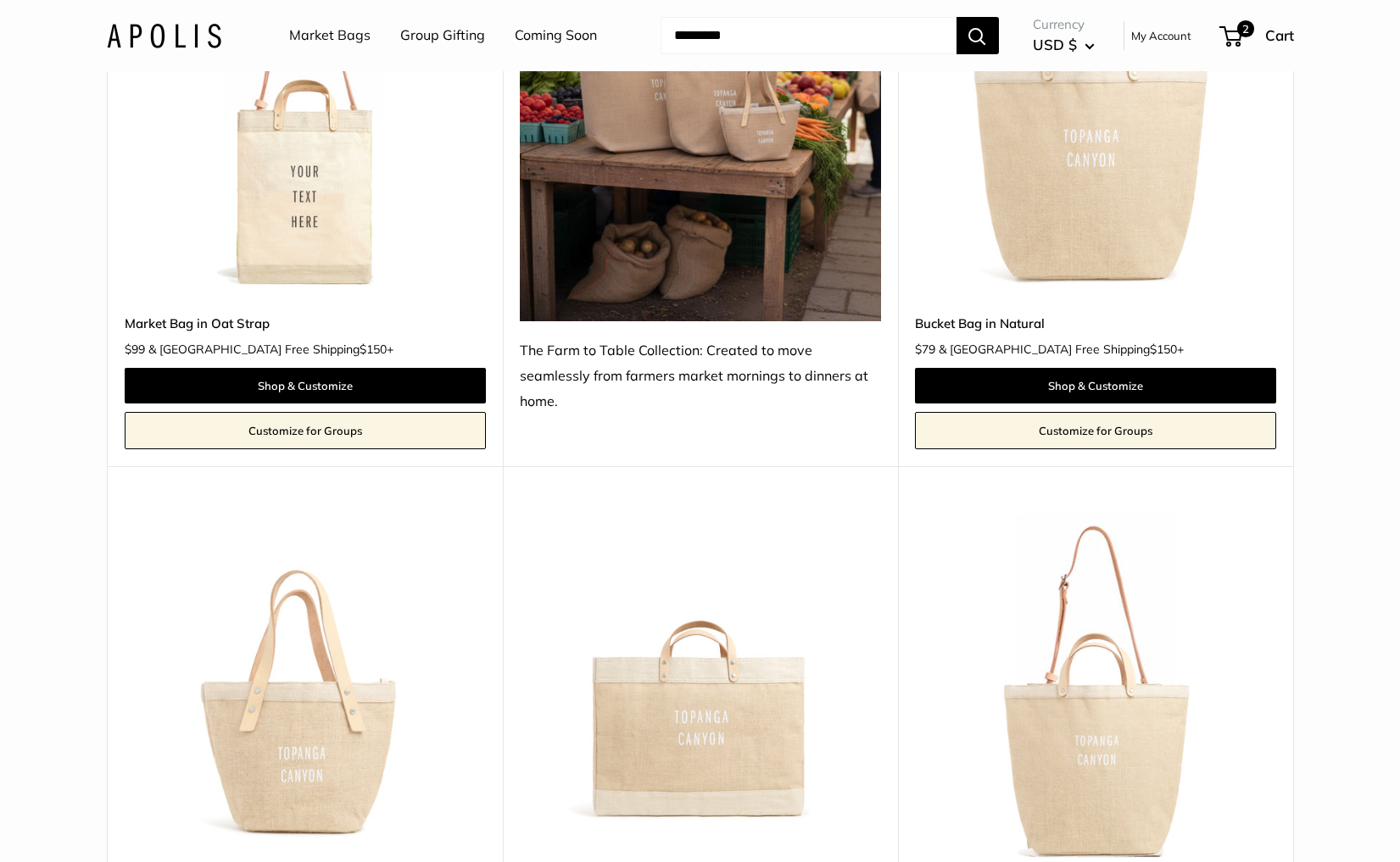
click at [0, 0] on img at bounding box center [0, 0] width 0 height 0
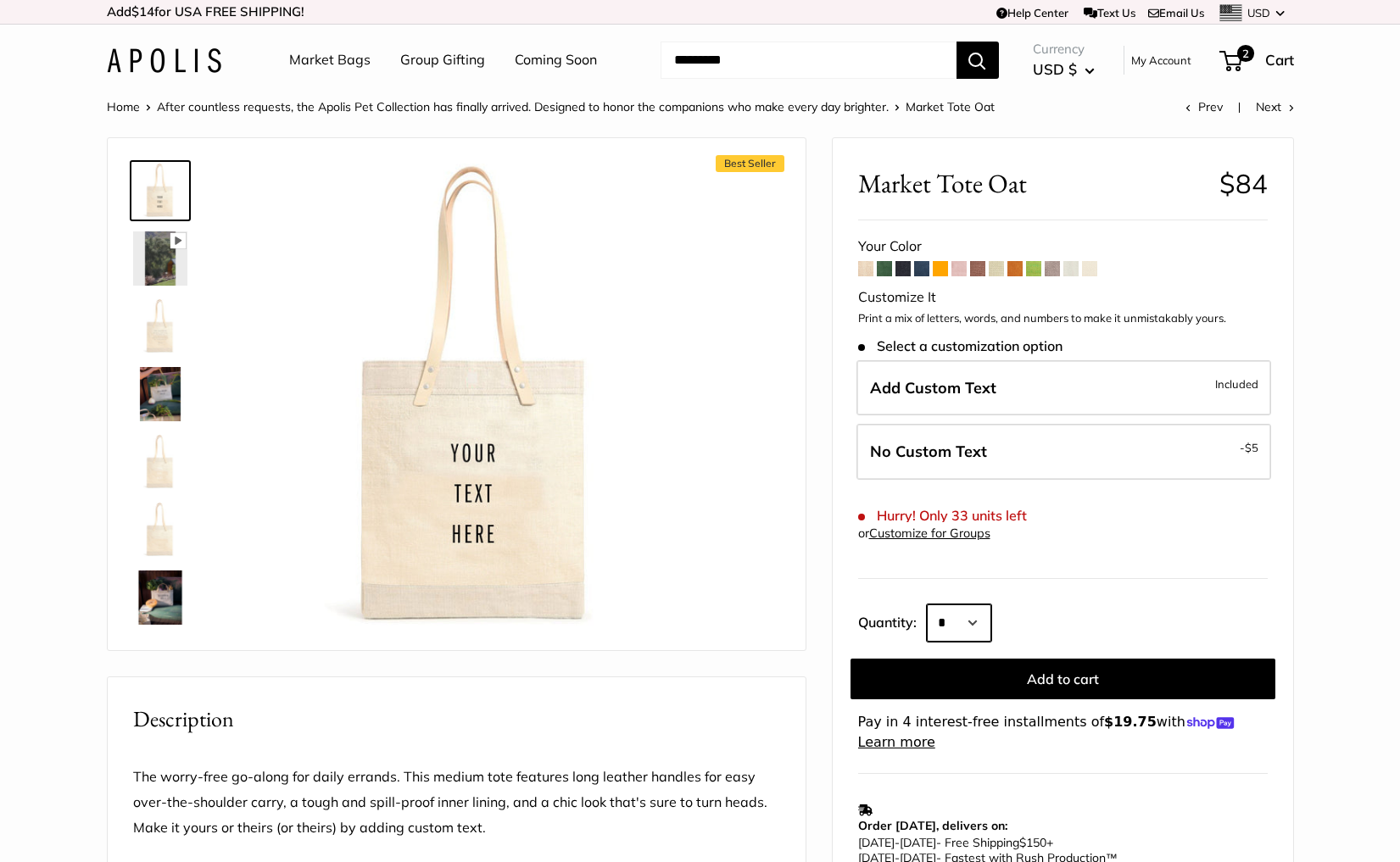
click at [958, 634] on select "* * * * * * * * * *** *** *** *** *** *** *** *** *** *** *** *** *** *** *** *…" at bounding box center [959, 622] width 64 height 37
click at [156, 467] on img at bounding box center [160, 462] width 54 height 54
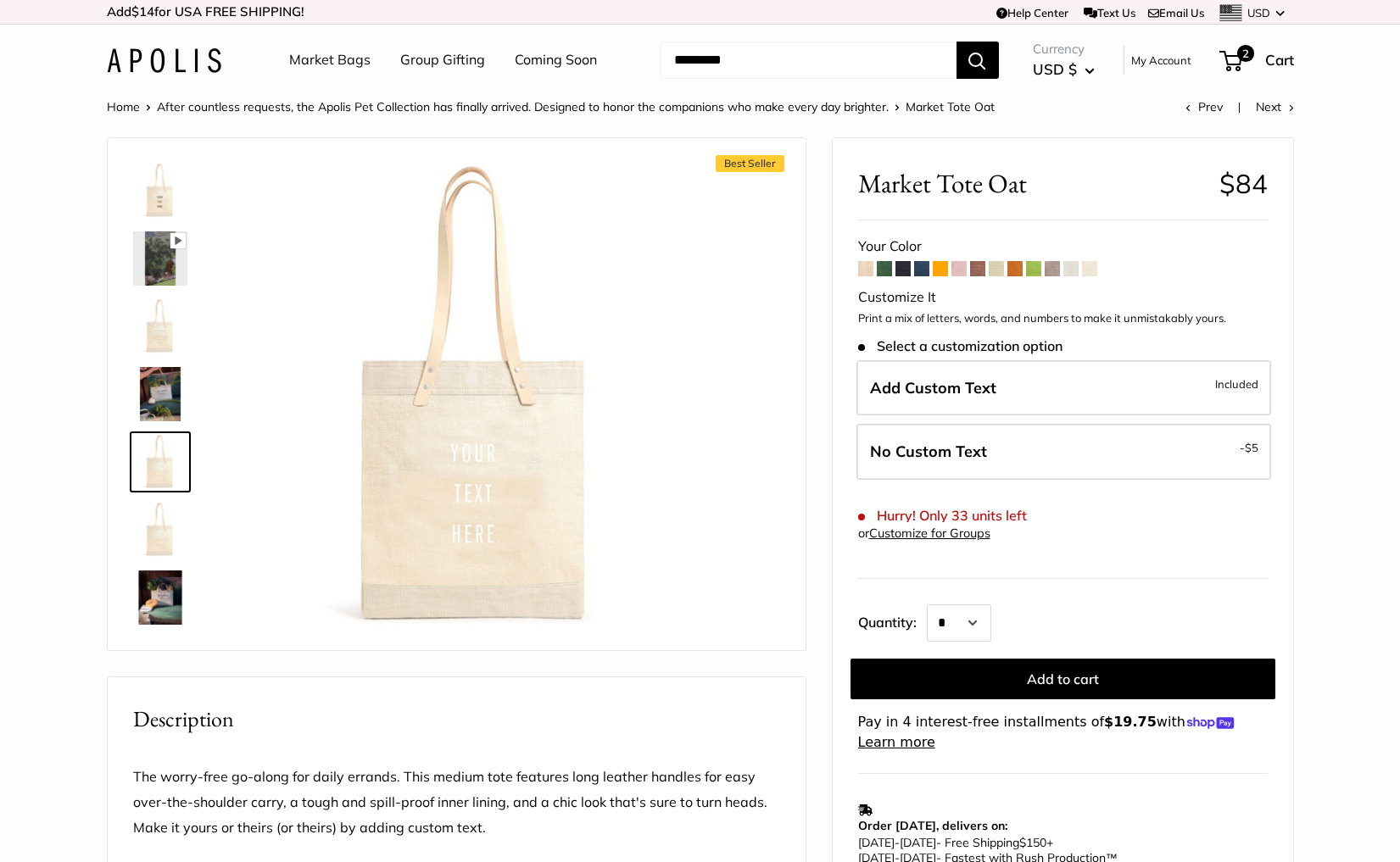
click at [163, 543] on img at bounding box center [160, 530] width 54 height 54
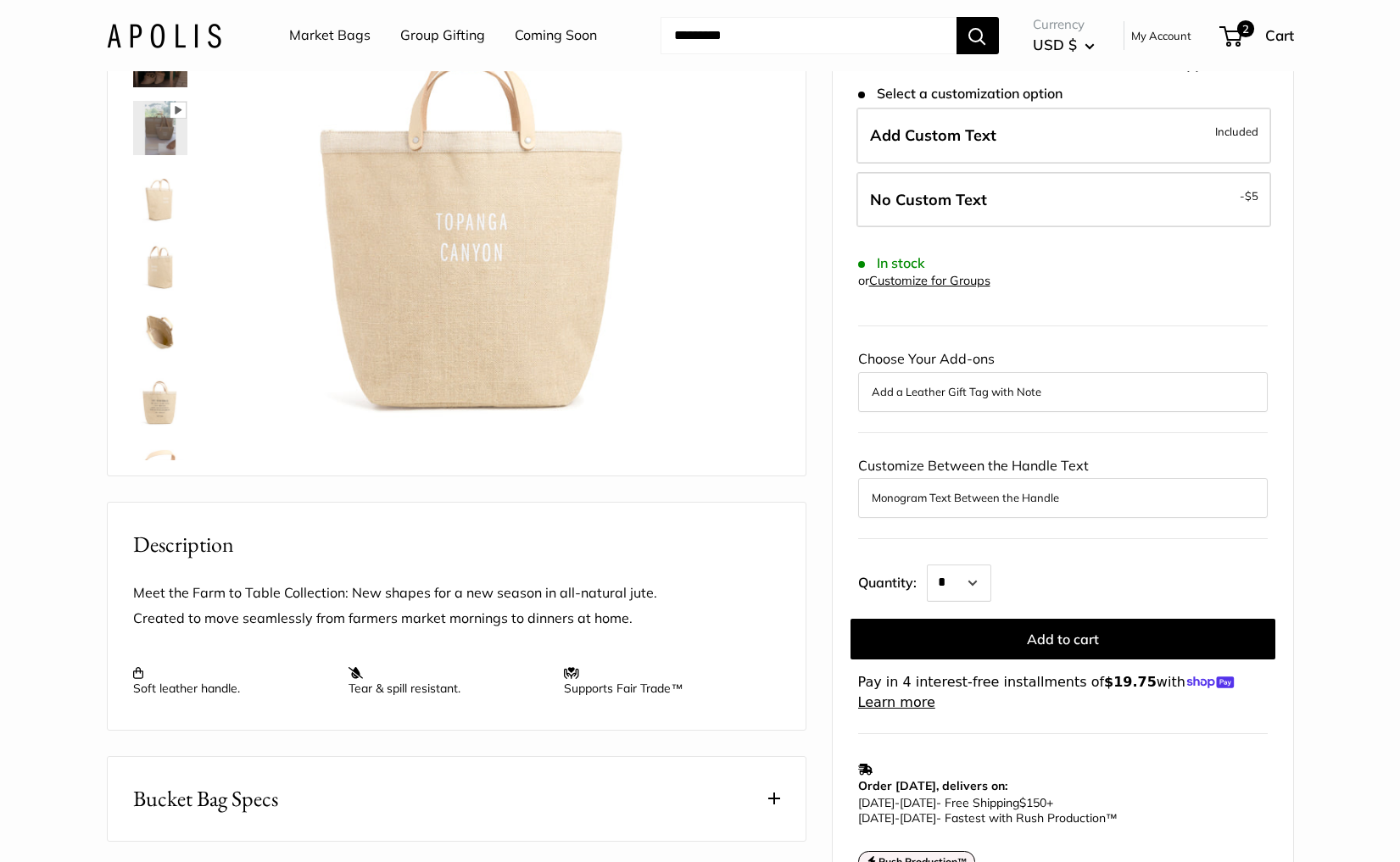
scroll to position [226, 0]
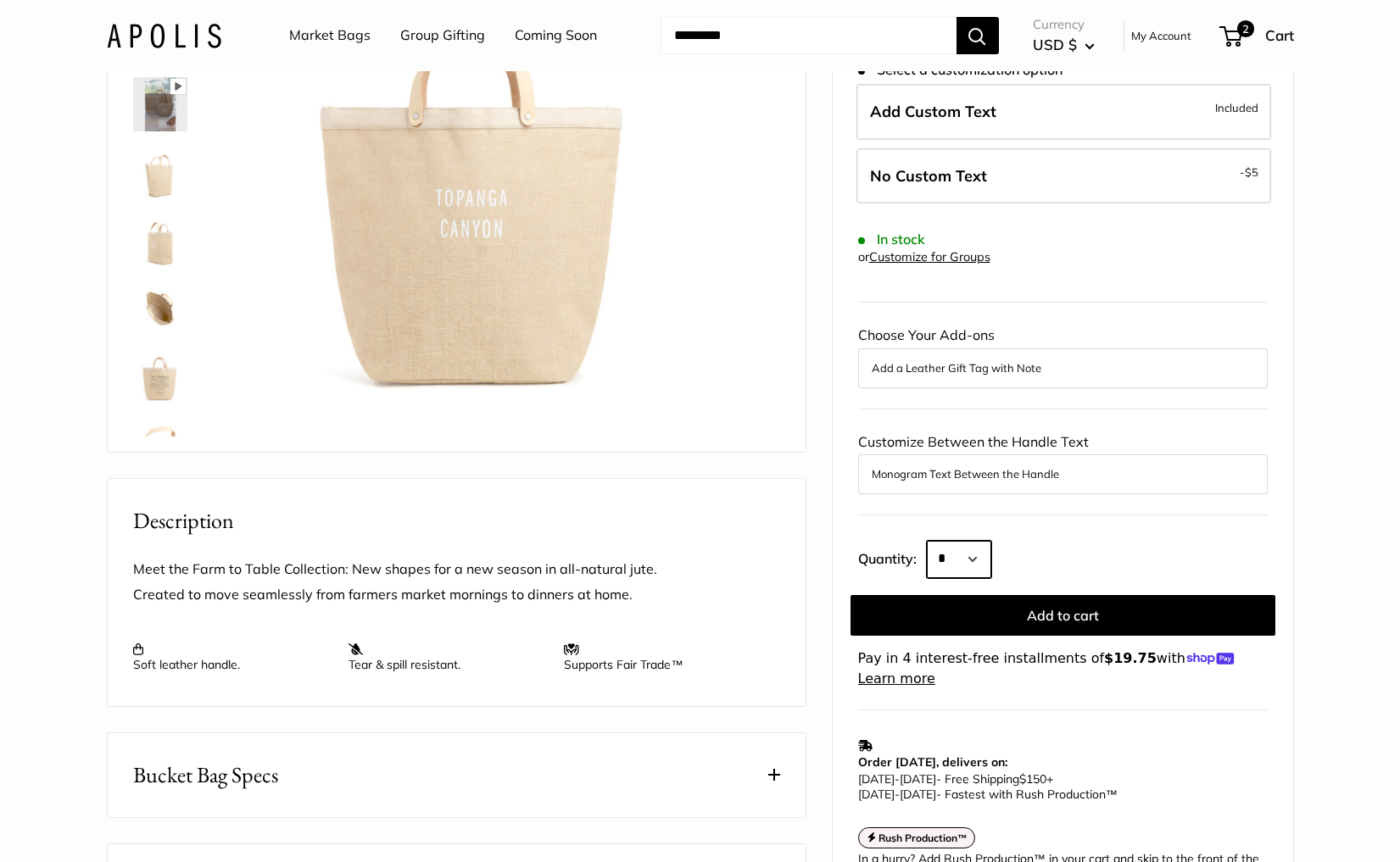
click at [967, 550] on select "* * * * * * * * * *** *** *** *** *** *** *** *** *** *** *** *** *** *** *** *…" at bounding box center [959, 559] width 64 height 37
select select "***"
